Goal: Navigation & Orientation: Find specific page/section

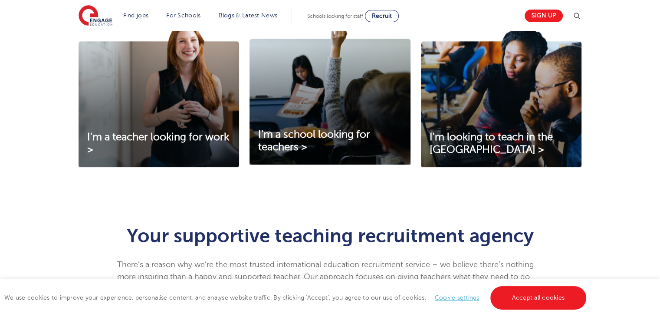
scroll to position [319, 0]
click at [121, 118] on img at bounding box center [159, 94] width 161 height 145
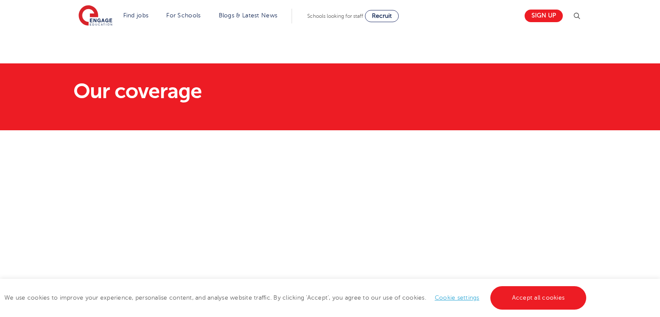
scroll to position [62, 0]
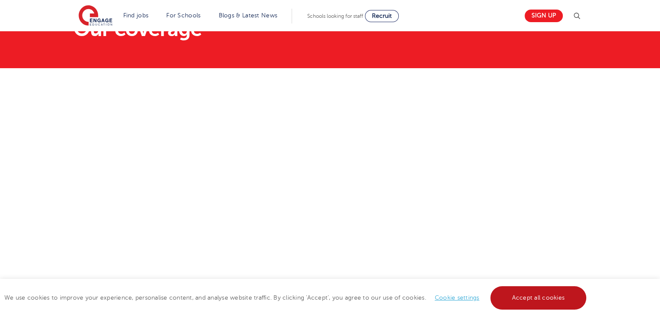
click at [542, 298] on link "Accept all cookies" at bounding box center [538, 297] width 96 height 23
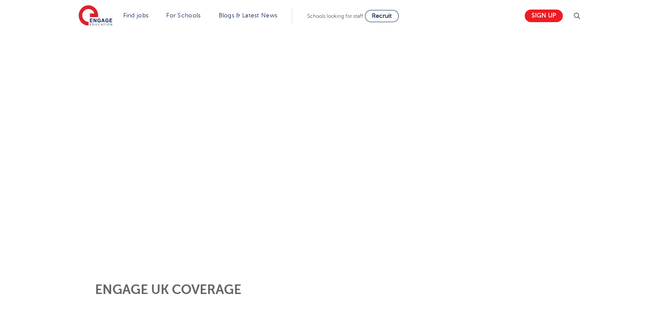
scroll to position [114, 0]
